Goal: Check status: Check status

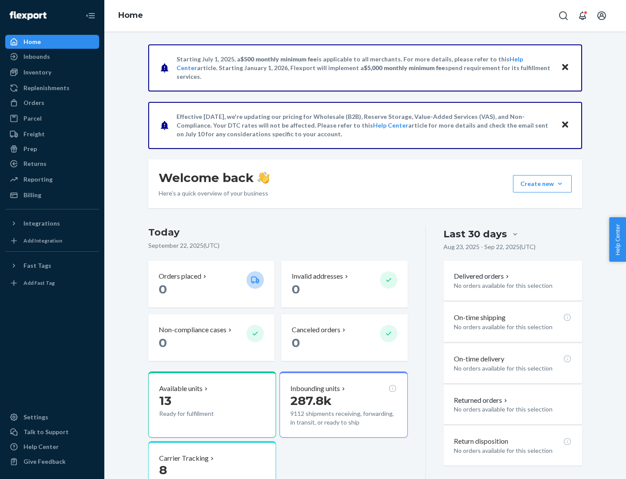
click at [560, 184] on button "Create new Create new inbound Create new order Create new product" at bounding box center [542, 183] width 59 height 17
click at [36, 57] on div "Inbounds" at bounding box center [36, 56] width 27 height 9
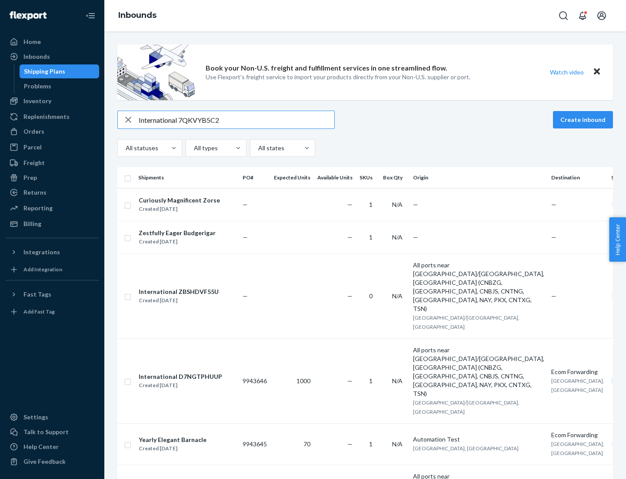
type input "International 7QKVYB5C29"
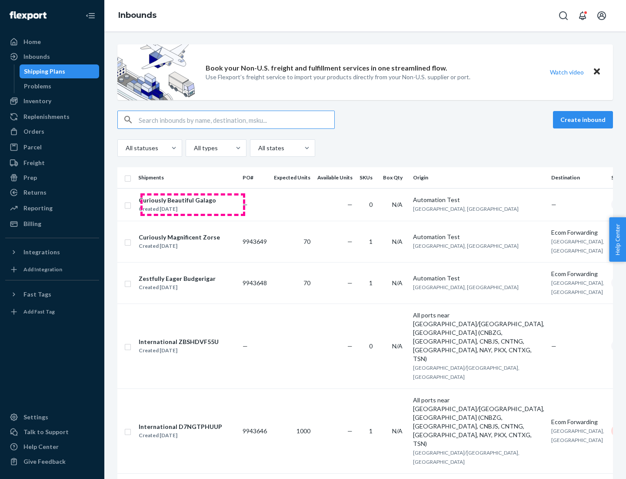
click at [193, 204] on div "Created [DATE]" at bounding box center [177, 208] width 77 height 9
